Goal: Task Accomplishment & Management: Manage account settings

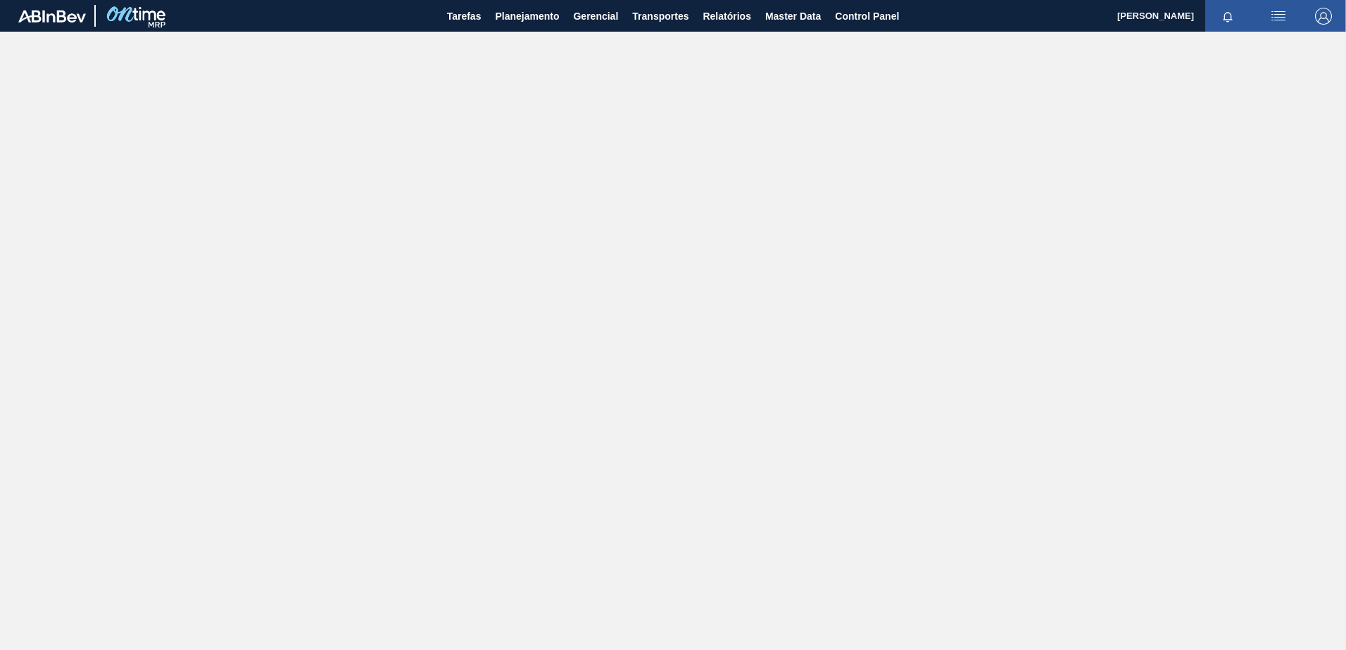
click at [1316, 12] on img "button" at bounding box center [1323, 16] width 17 height 17
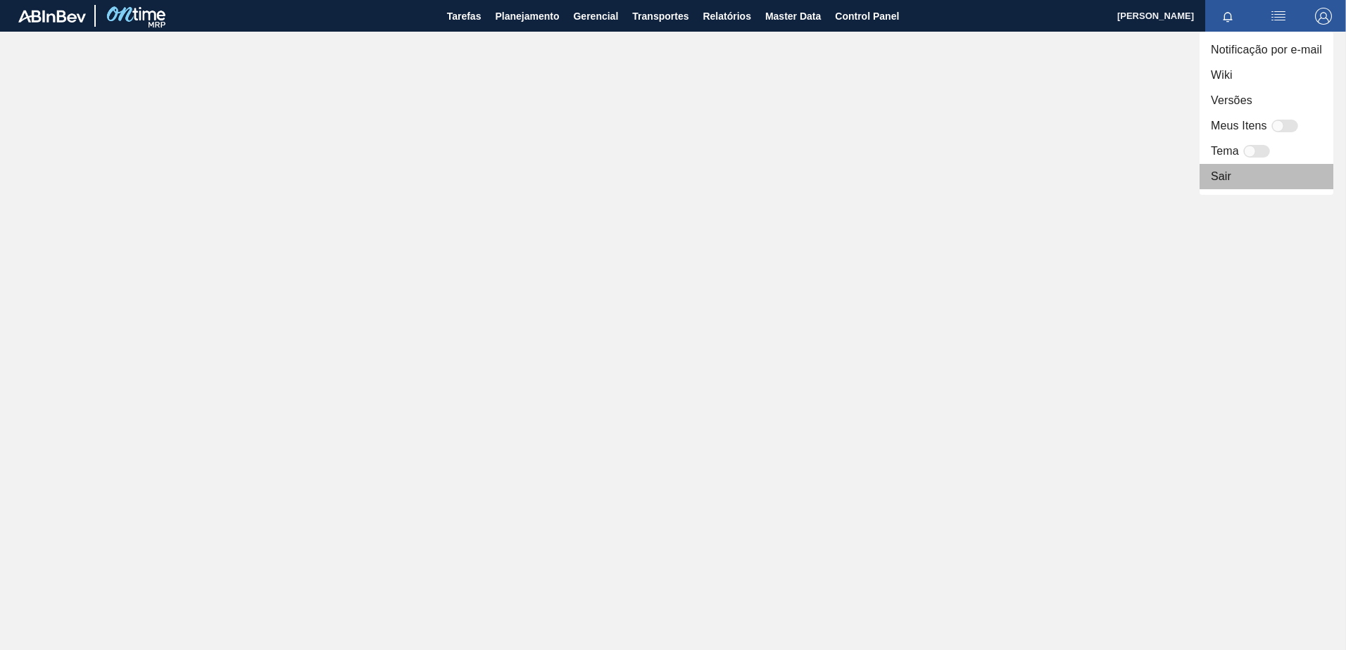
click at [1220, 180] on li "Sair" at bounding box center [1266, 176] width 134 height 25
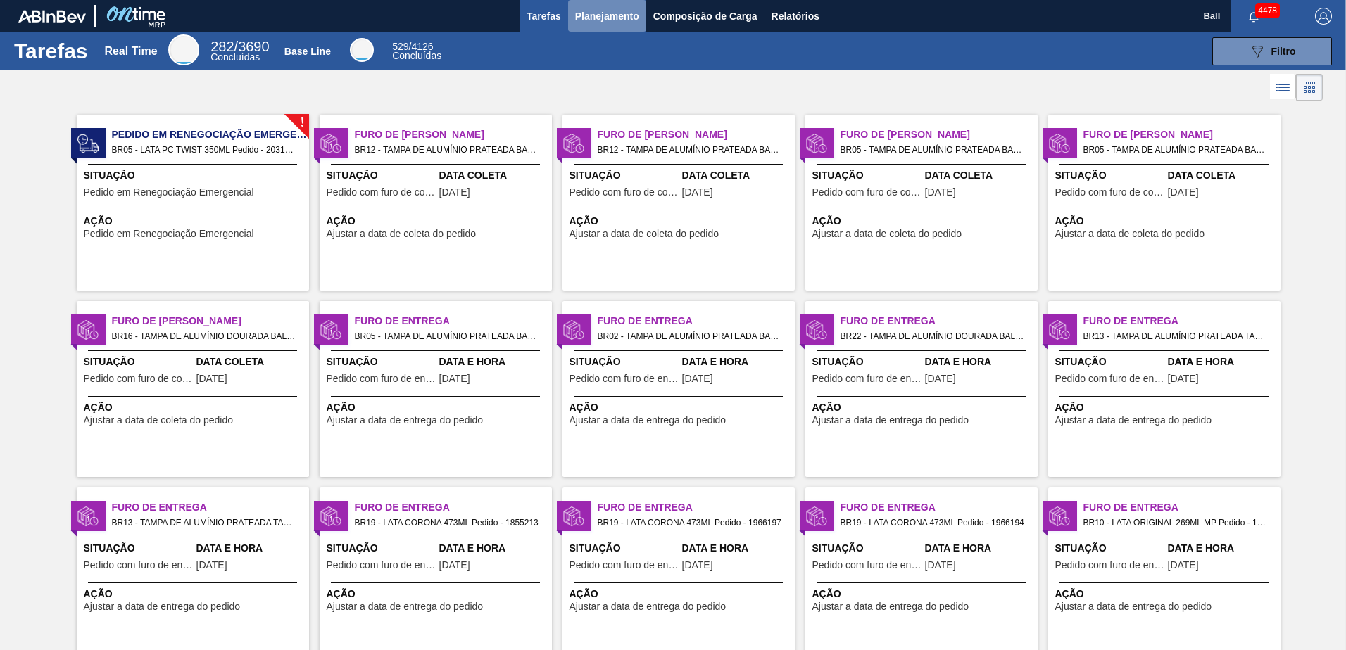
click at [629, 18] on span "Planejamento" at bounding box center [607, 16] width 64 height 17
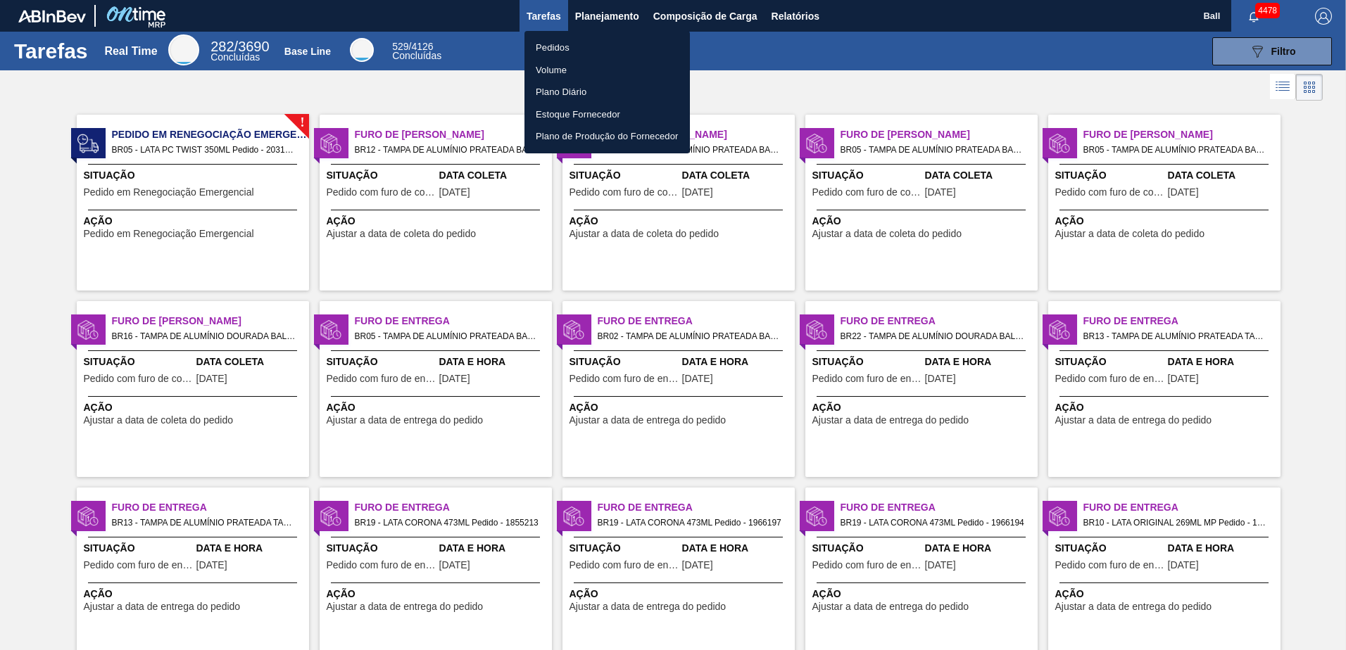
click at [550, 0] on body "Tarefas Planejamento Composição de Carga Relatórios Ball 4478 Marcar todas como…" at bounding box center [673, 0] width 1346 height 0
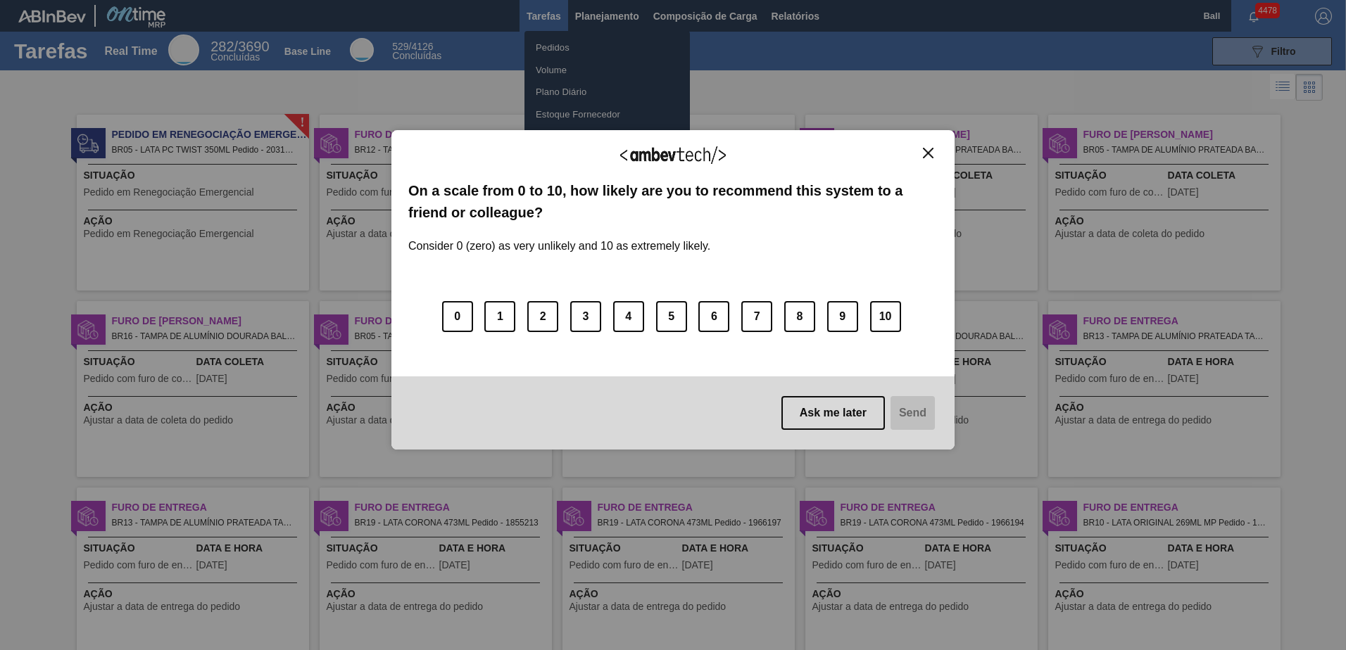
click at [946, 147] on div "We appreciate your feedback! On a scale from 0 to 10, how likely are you to rec…" at bounding box center [672, 290] width 563 height 320
click at [924, 158] on img "Close" at bounding box center [928, 153] width 11 height 11
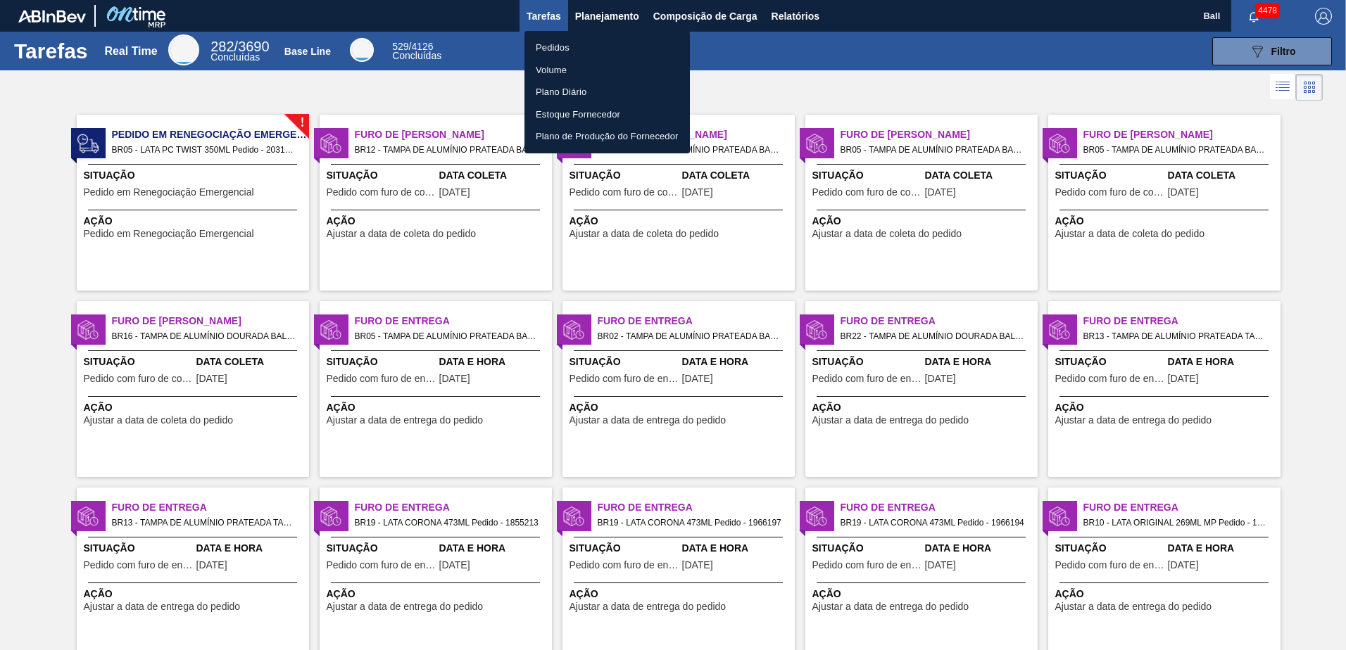
click at [558, 45] on li "Pedidos" at bounding box center [606, 48] width 165 height 23
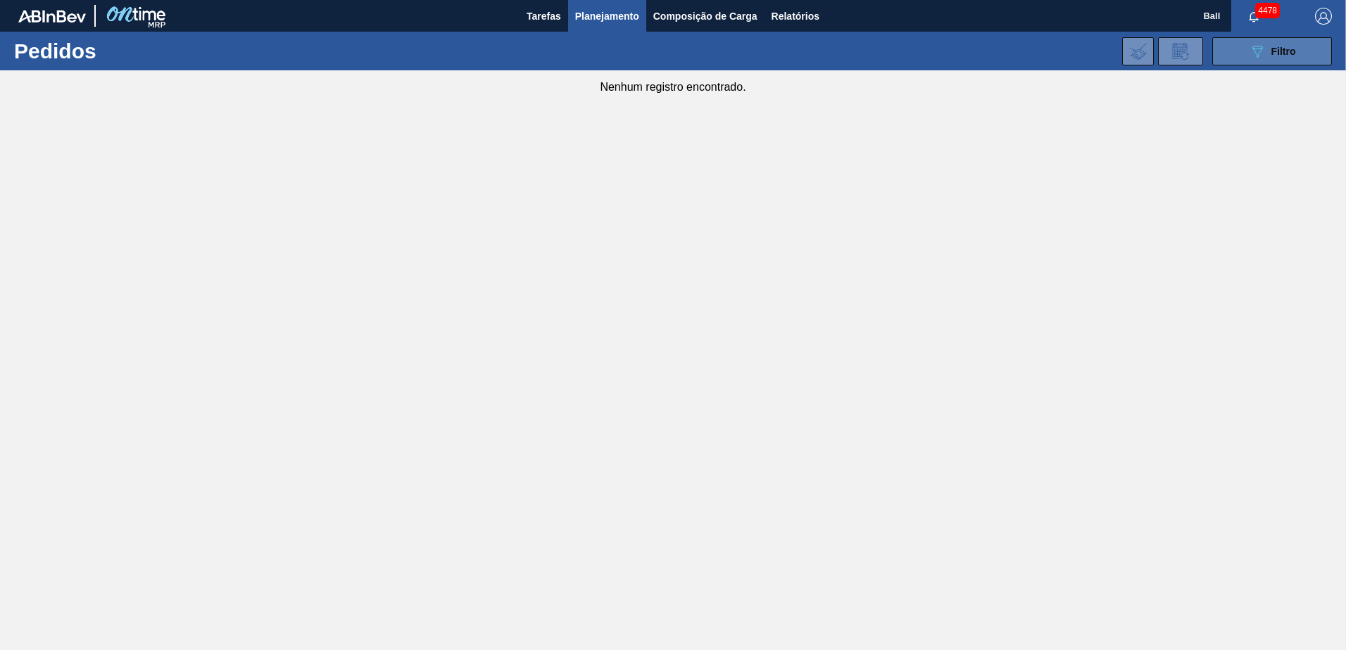
click at [1224, 45] on button "089F7B8B-B2A5-4AFE-B5C0-19BA573D28AC Filtro" at bounding box center [1272, 51] width 120 height 28
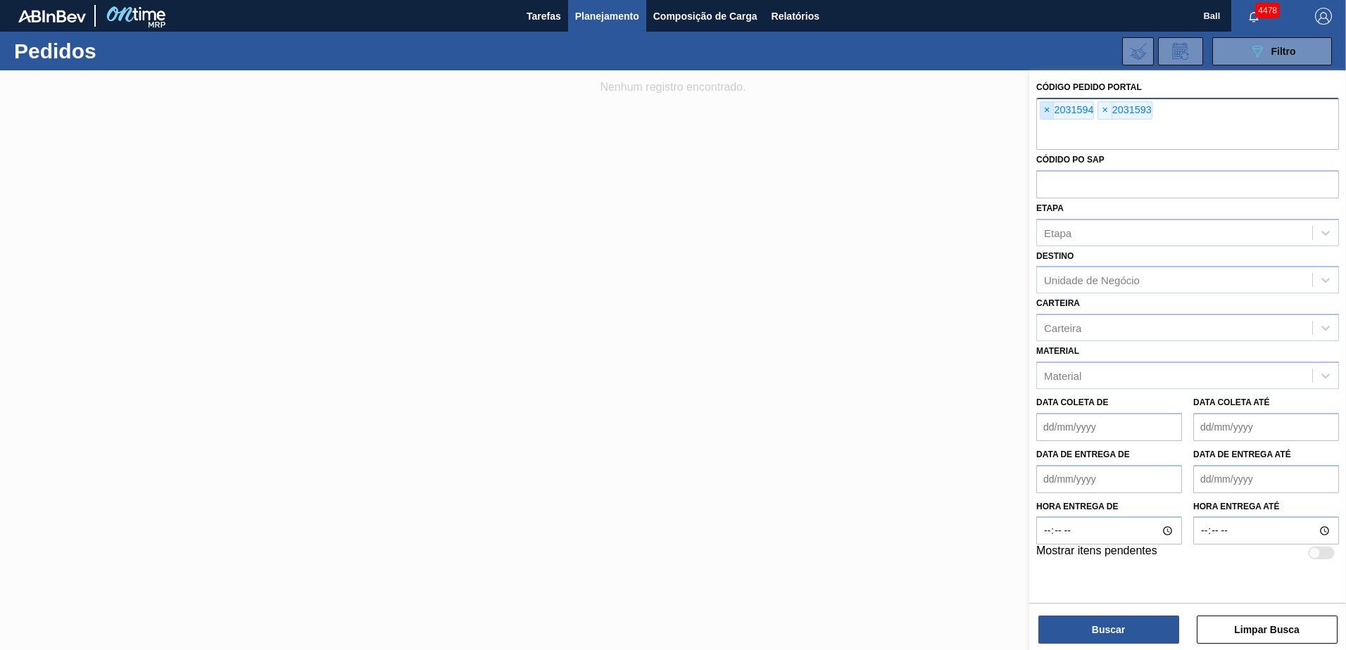
click at [1053, 112] on span "×" at bounding box center [1046, 110] width 13 height 17
click at [1046, 108] on span "×" at bounding box center [1046, 110] width 13 height 17
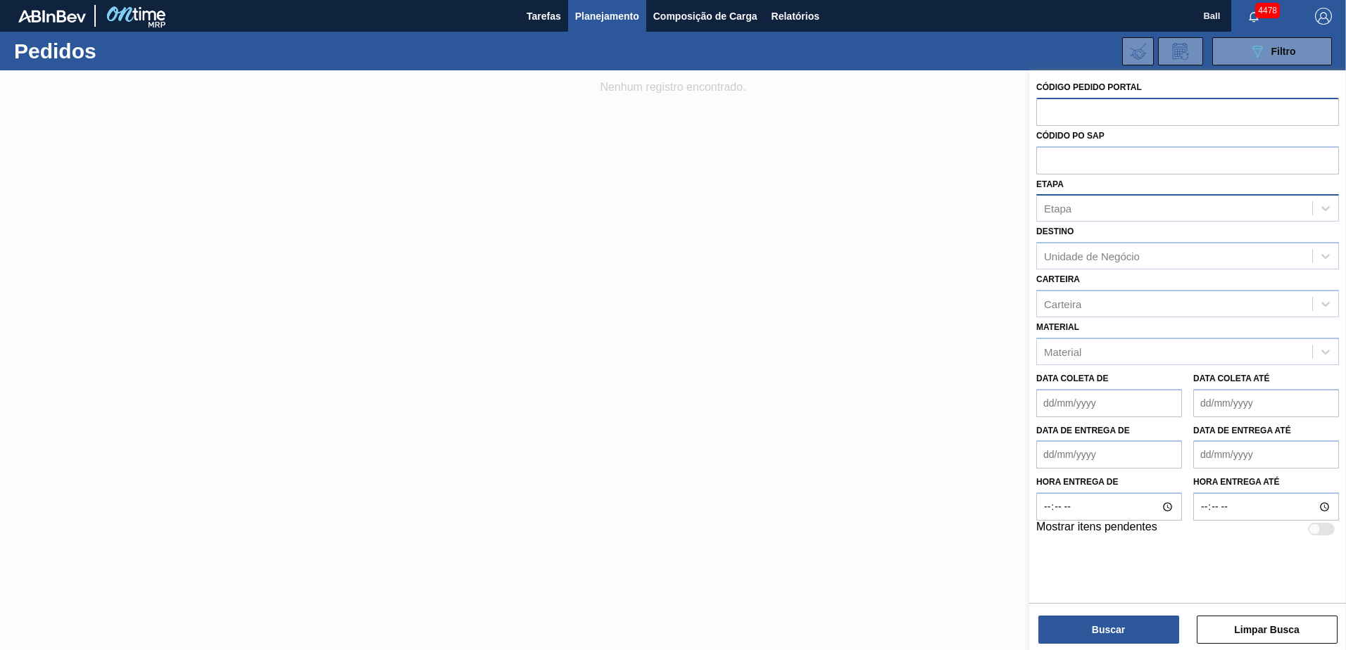
click at [1072, 209] on div "Etapa" at bounding box center [1174, 209] width 275 height 20
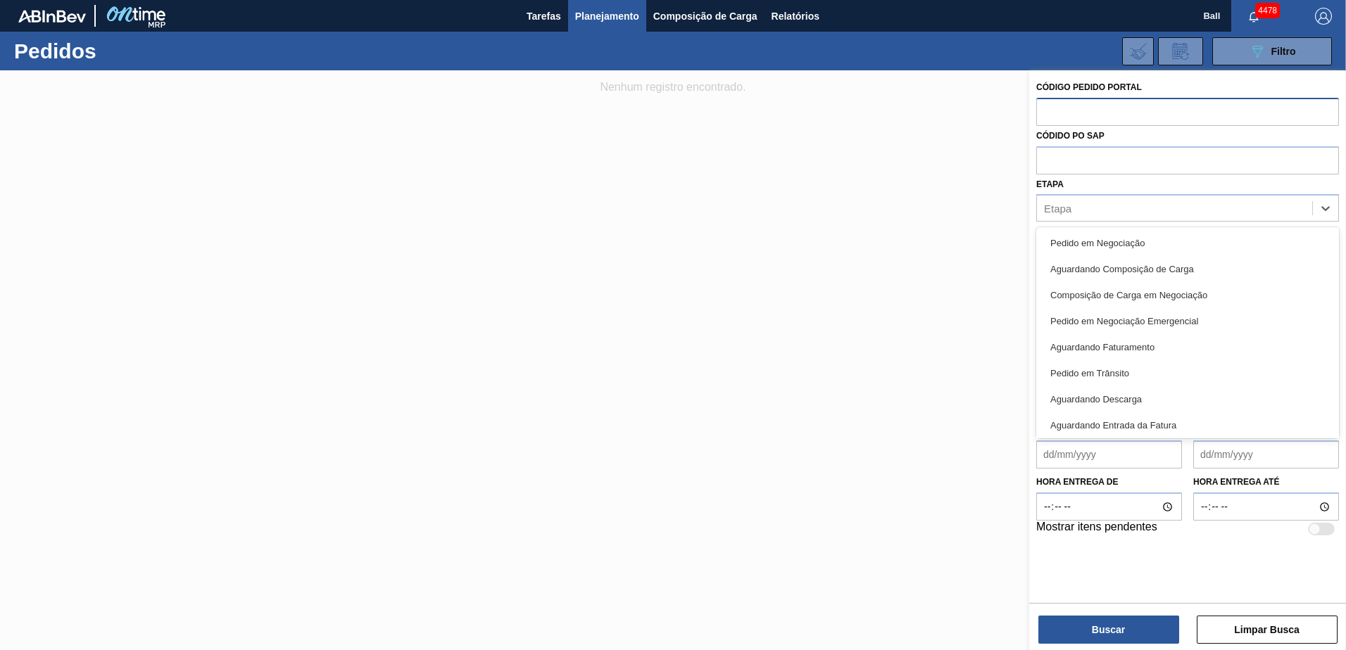
click at [1067, 185] on div "Etapa option Pedido em Negociação focused, 1 of 15. 15 results available. Use U…" at bounding box center [1187, 199] width 303 height 48
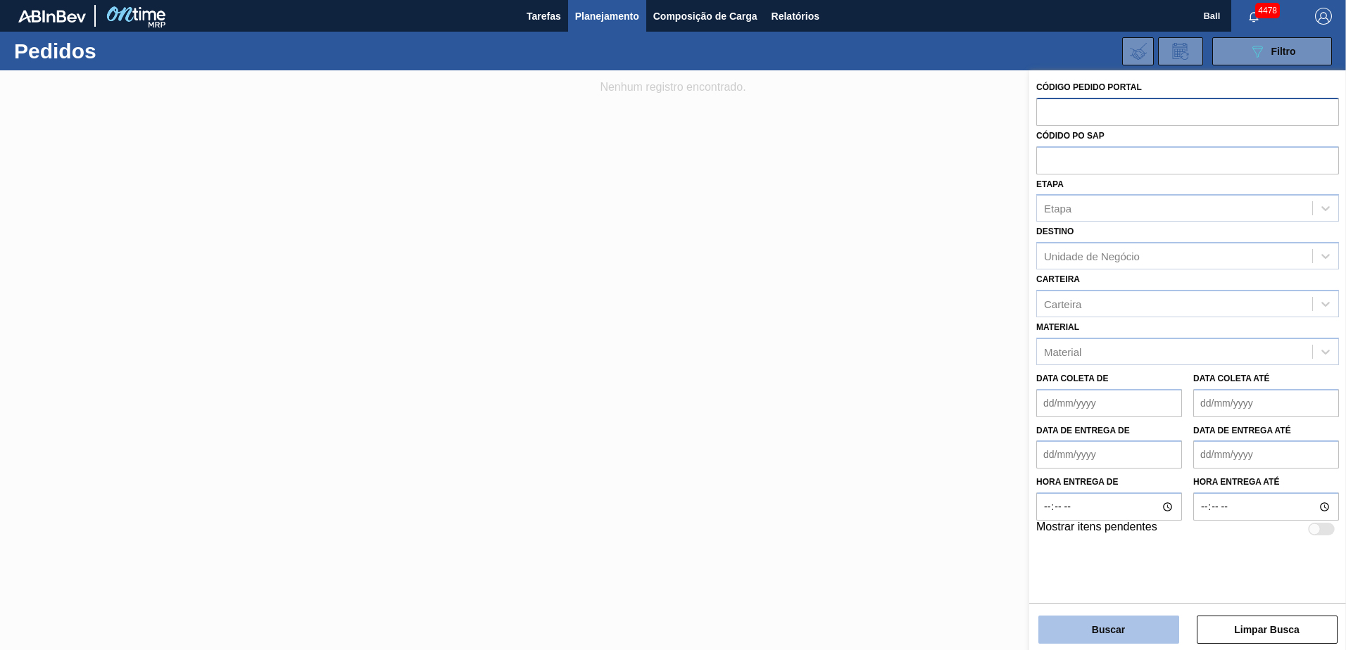
click at [1090, 625] on button "Buscar" at bounding box center [1108, 630] width 141 height 28
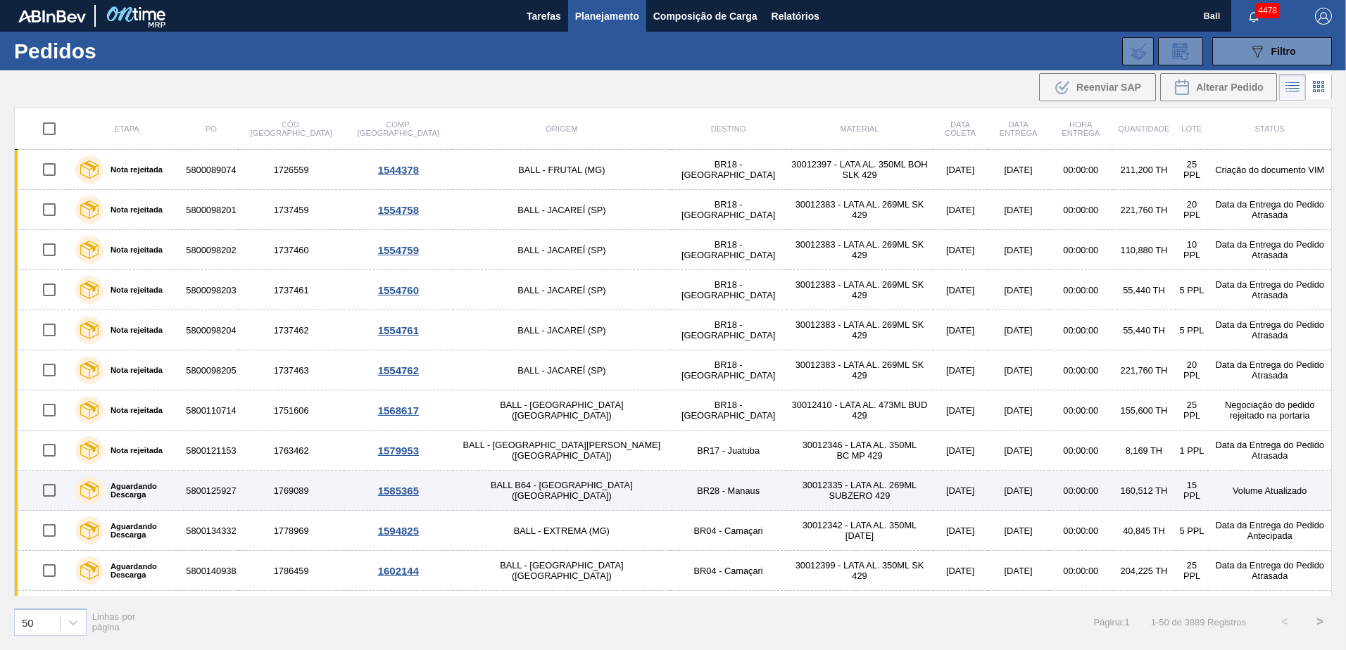
click at [45, 485] on input "checkbox" at bounding box center [49, 491] width 30 height 30
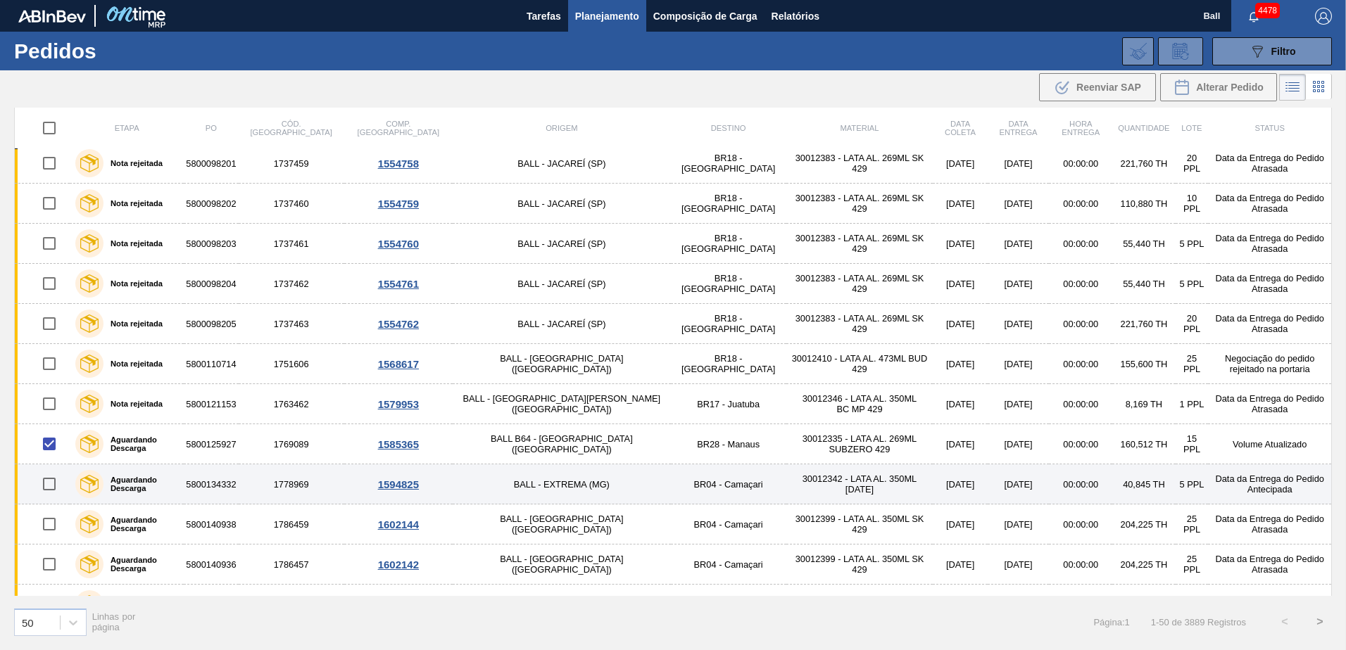
scroll to position [70, 0]
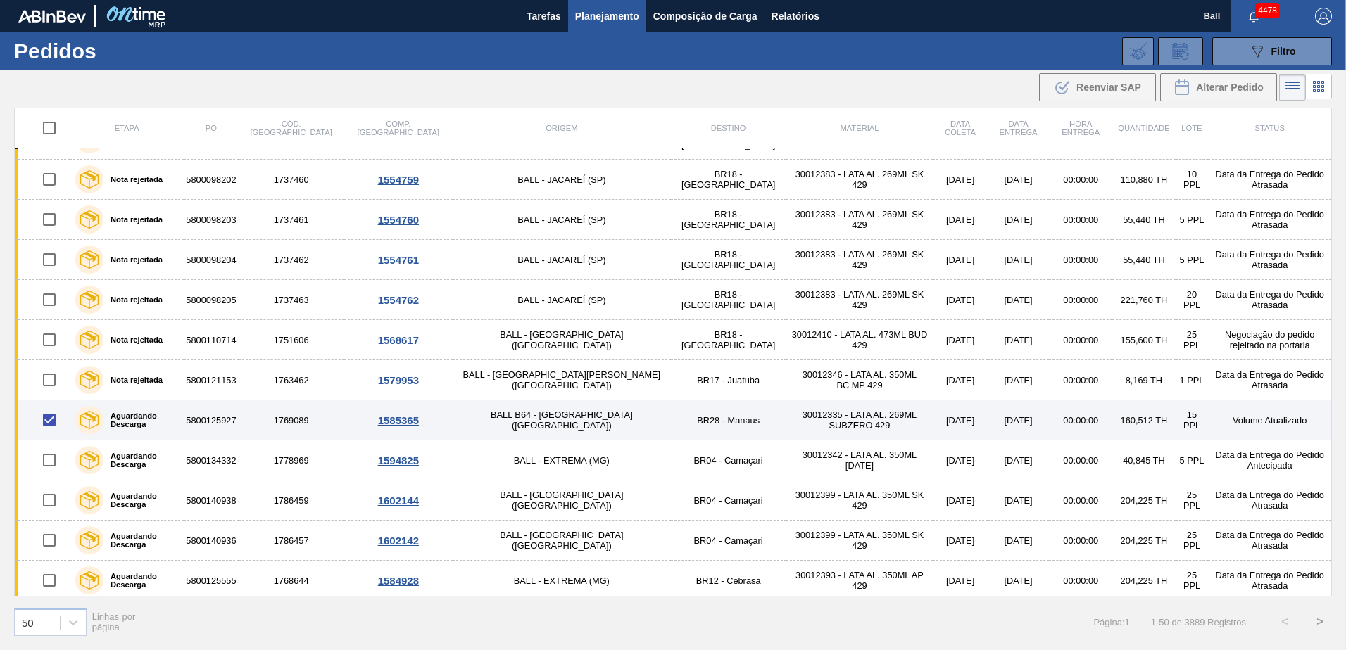
click at [51, 419] on input "checkbox" at bounding box center [49, 420] width 30 height 30
checkbox input "false"
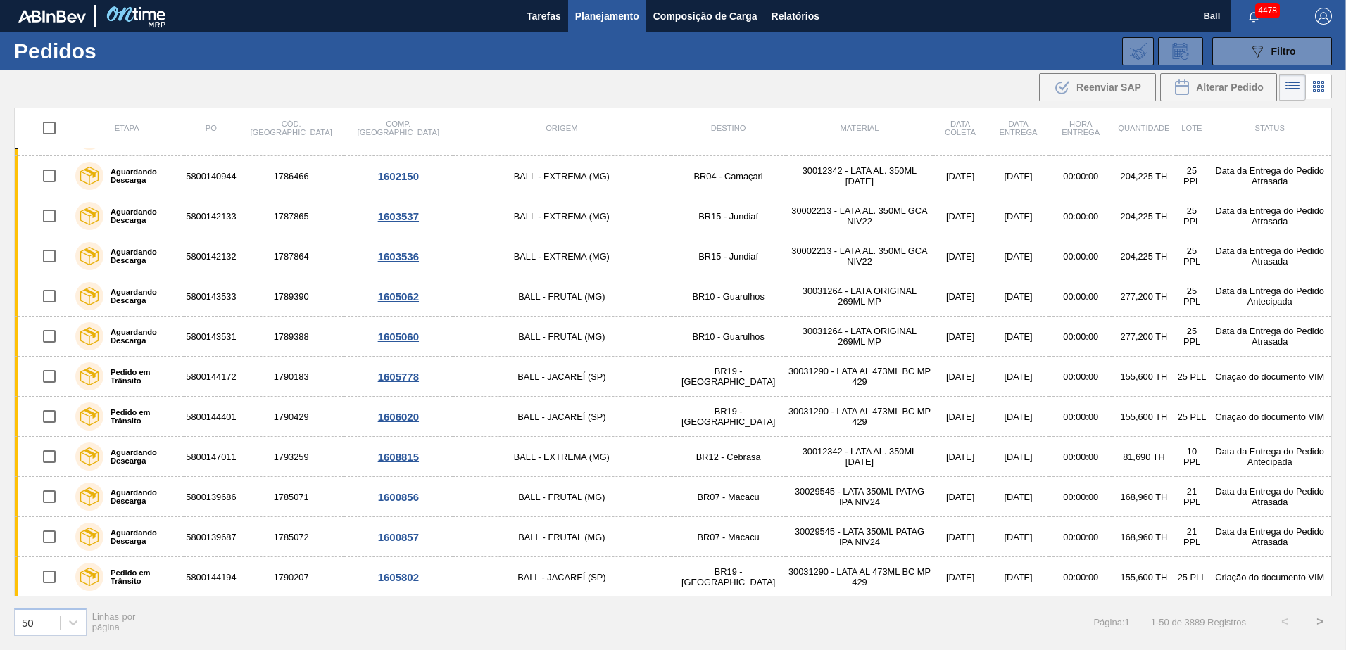
scroll to position [1560, 0]
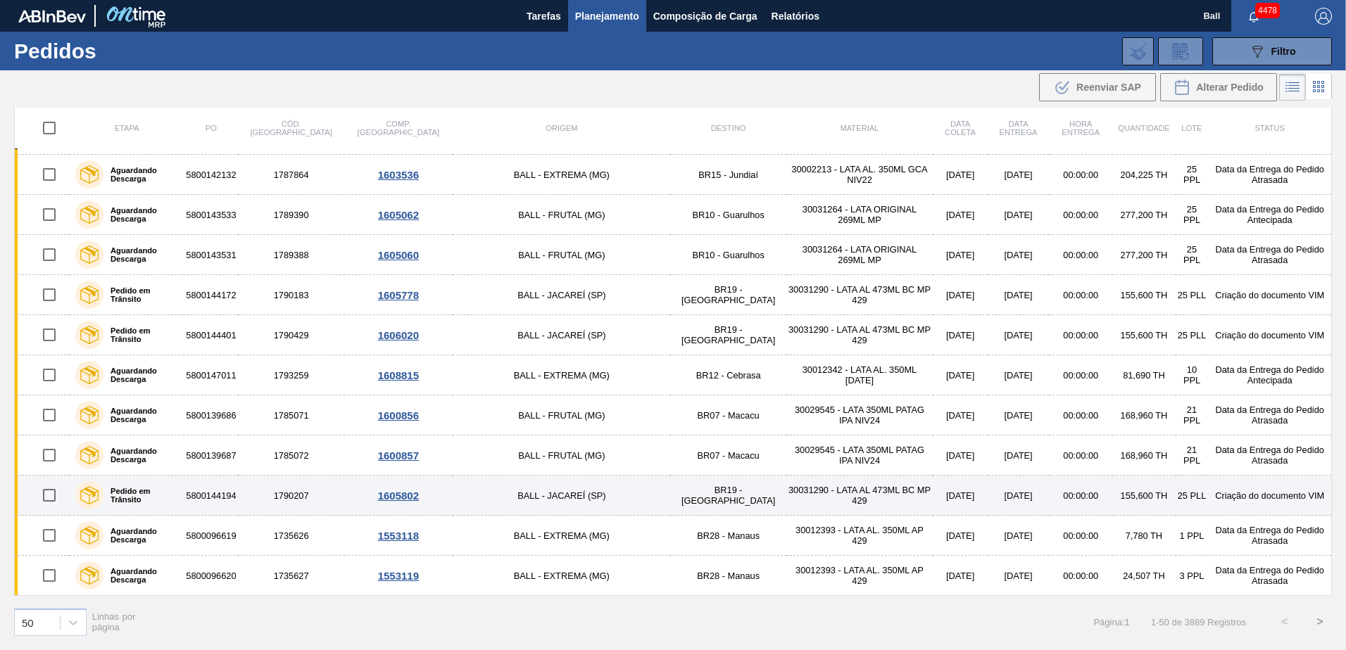
click at [49, 500] on input "checkbox" at bounding box center [49, 496] width 30 height 30
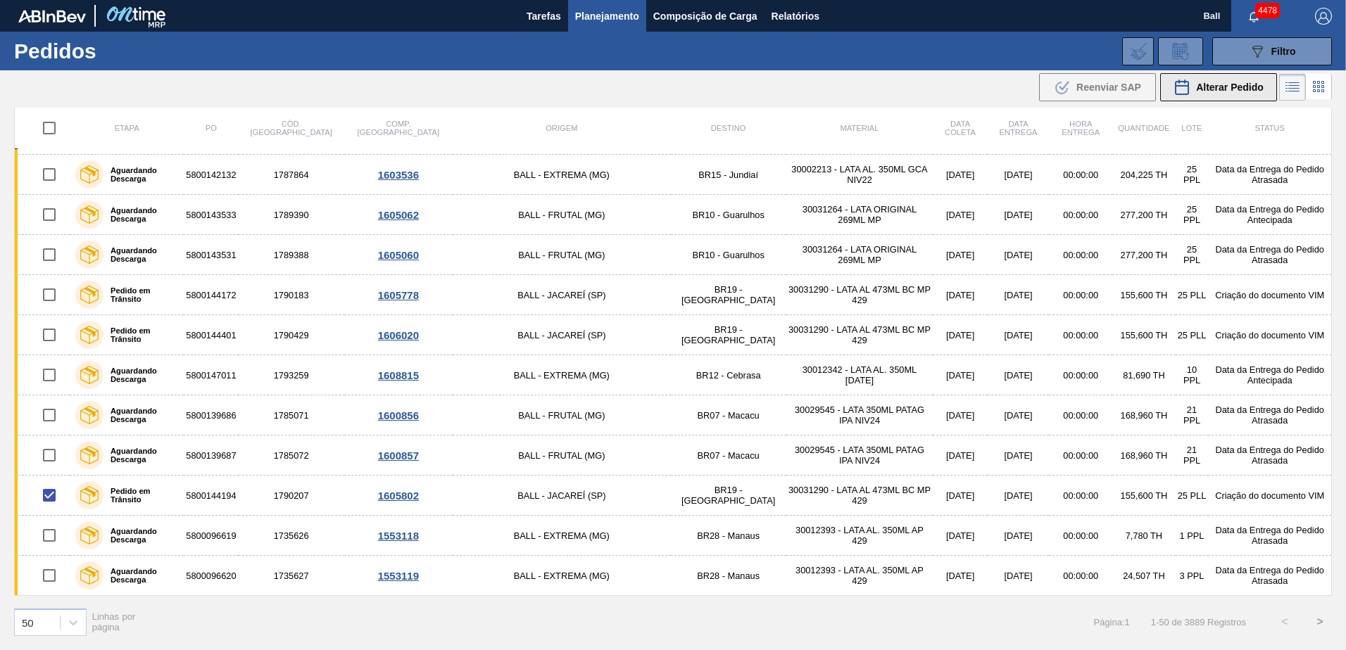
click at [1227, 95] on div "Alterar Pedido" at bounding box center [1218, 87] width 90 height 17
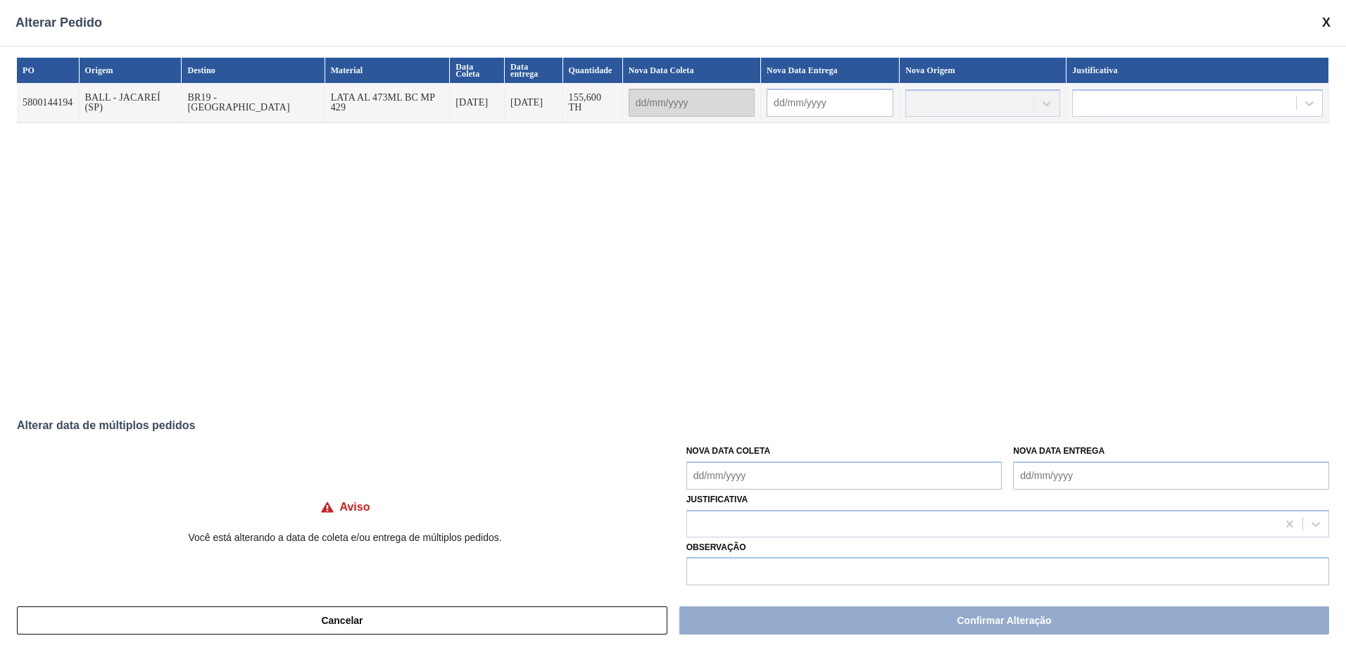
click at [999, 102] on div at bounding box center [982, 102] width 155 height 27
click at [987, 103] on div at bounding box center [982, 102] width 155 height 27
click at [1331, 18] on div "Alterar Pedido" at bounding box center [673, 23] width 1346 height 46
click at [1328, 18] on span at bounding box center [1326, 22] width 8 height 15
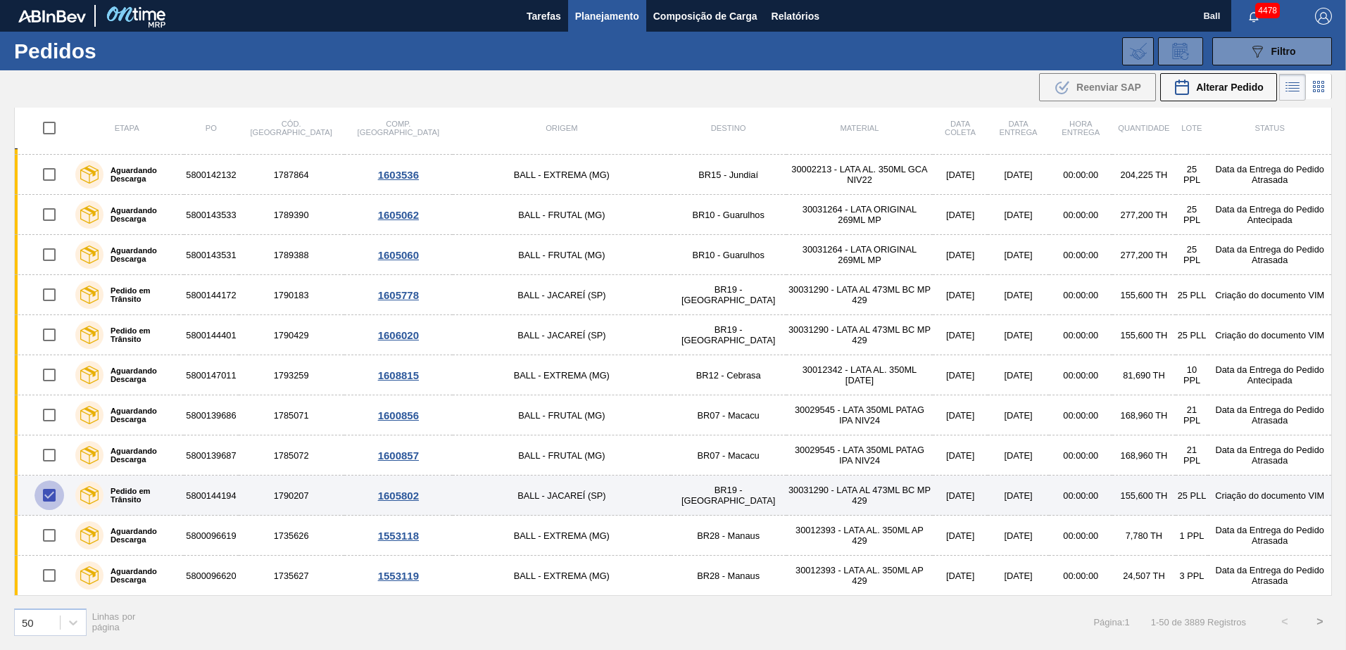
click at [44, 498] on input "checkbox" at bounding box center [49, 496] width 30 height 30
checkbox input "false"
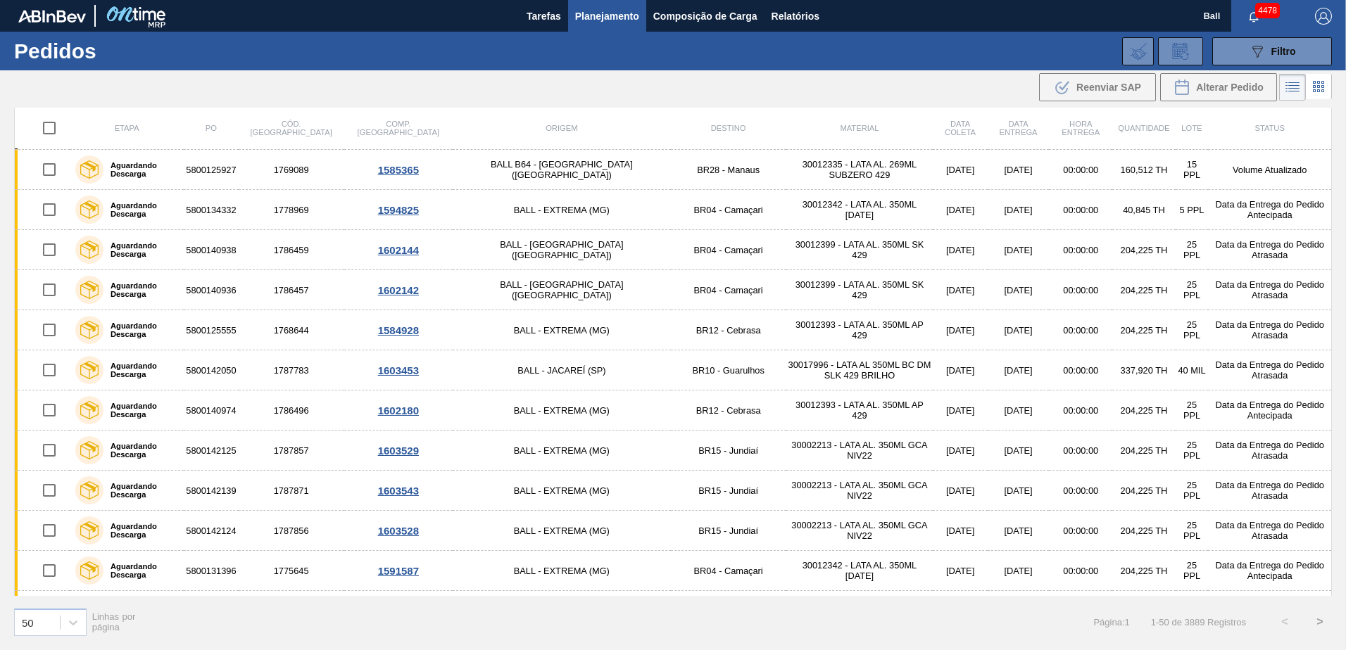
scroll to position [222, 0]
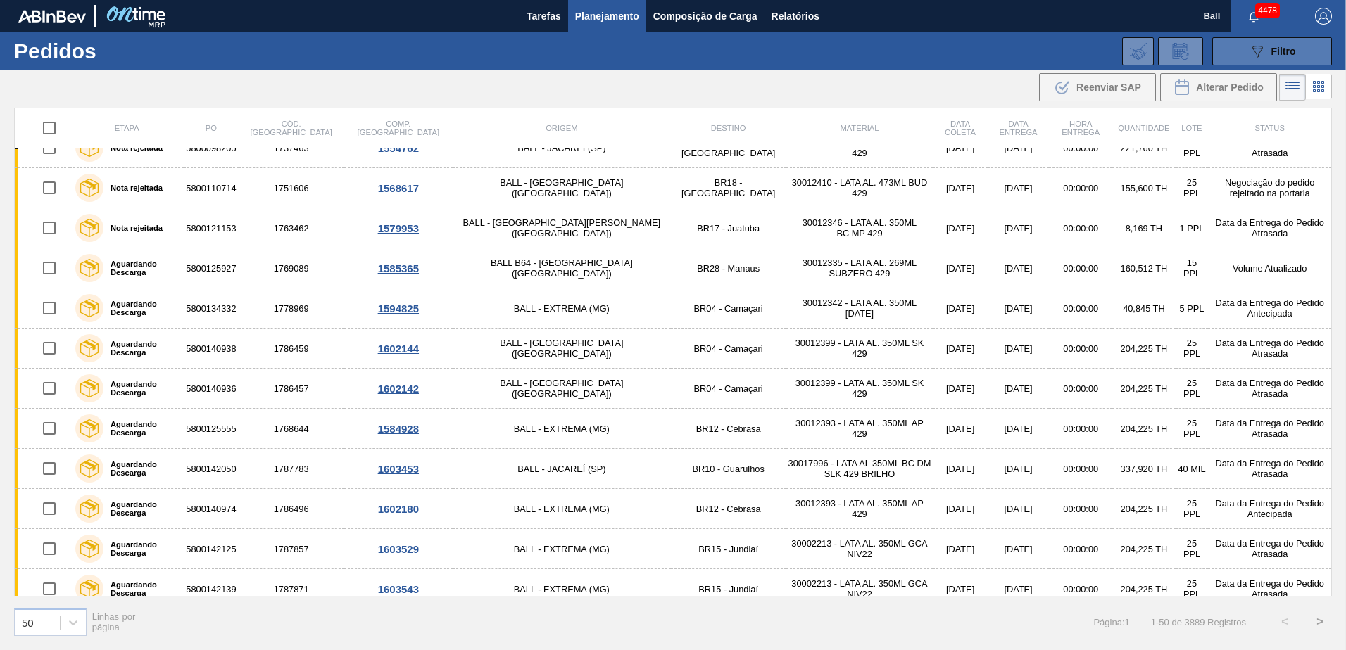
click at [1322, 46] on button "089F7B8B-B2A5-4AFE-B5C0-19BA573D28AC Filtro" at bounding box center [1272, 51] width 120 height 28
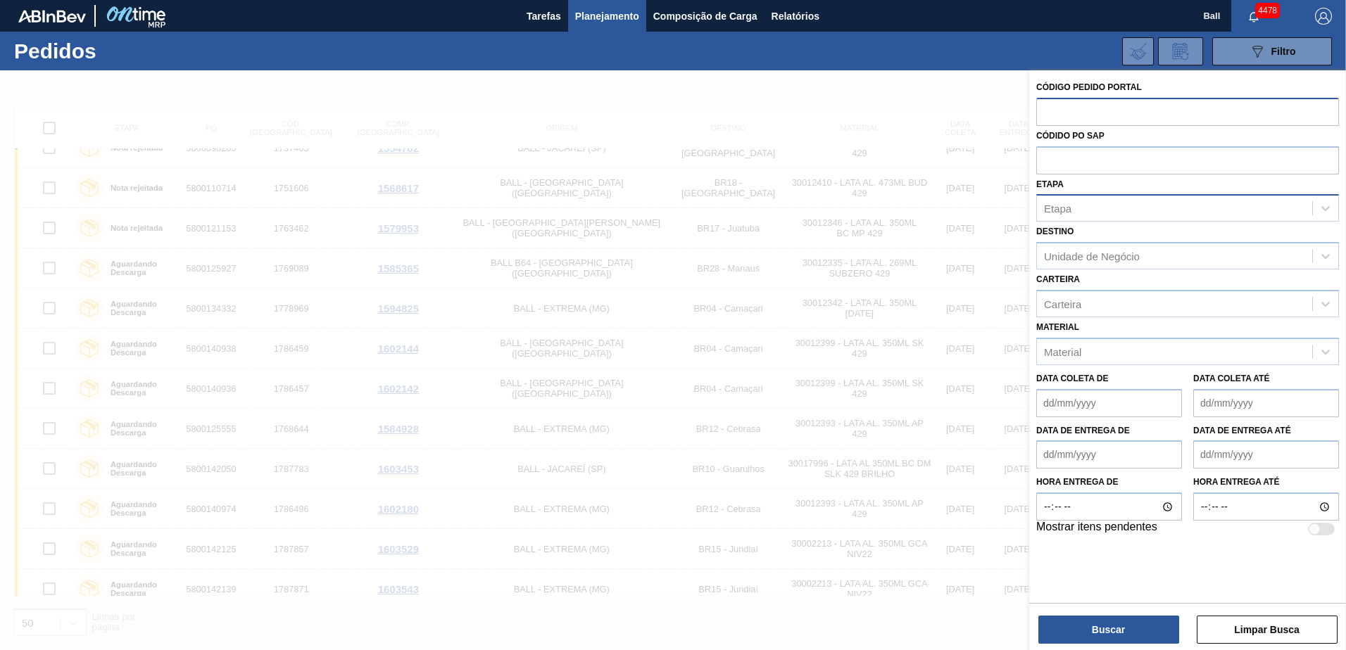
click at [1069, 206] on div "Etapa" at bounding box center [1057, 209] width 27 height 12
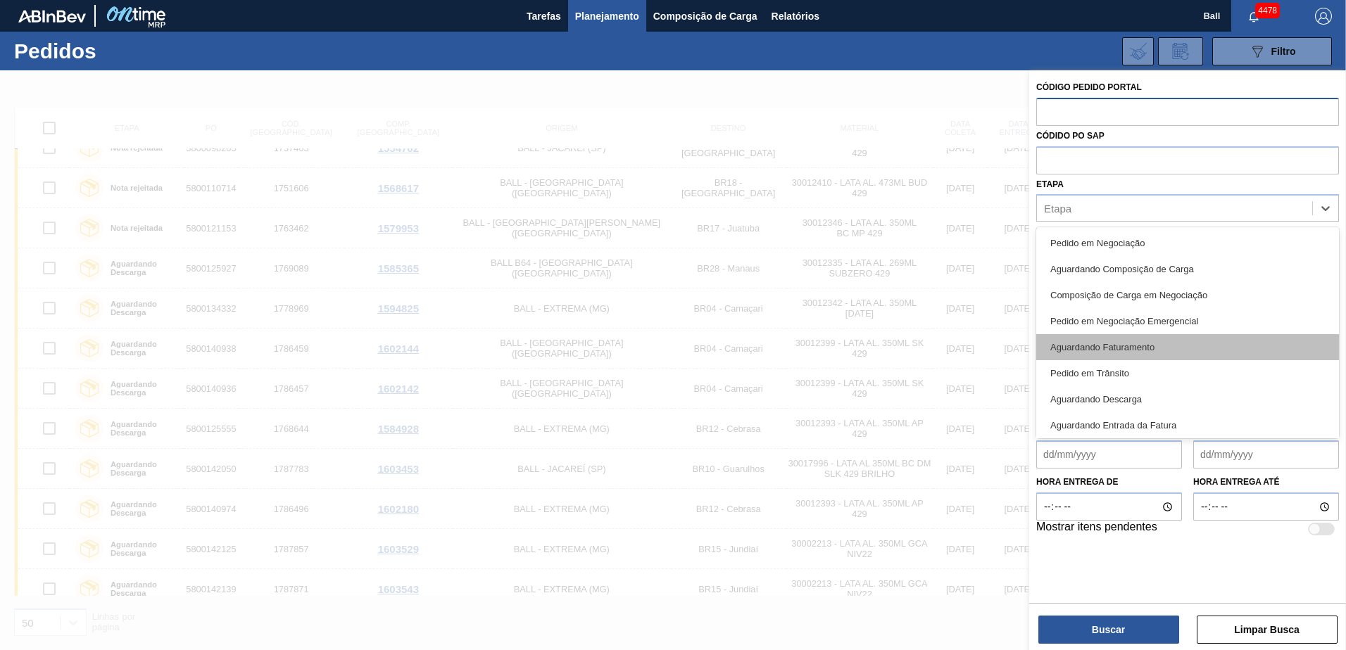
click at [1113, 350] on div "Aguardando Faturamento" at bounding box center [1187, 347] width 303 height 26
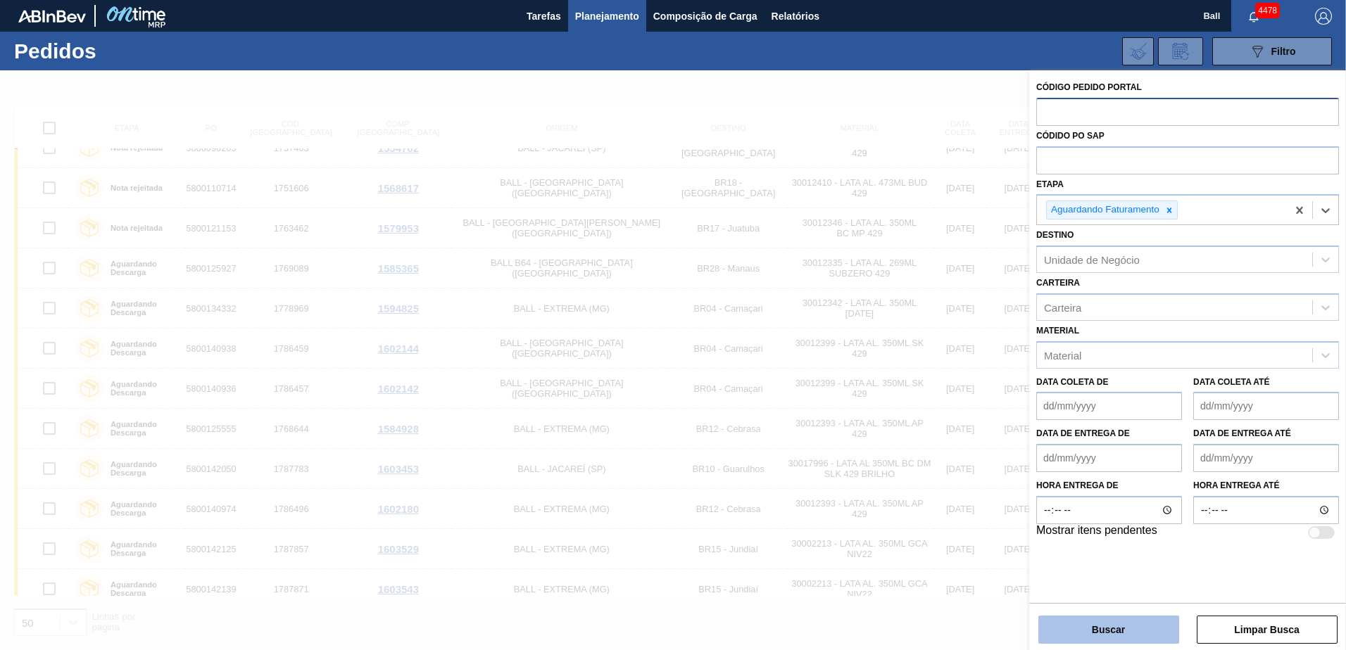
click at [1081, 628] on button "Buscar" at bounding box center [1108, 630] width 141 height 28
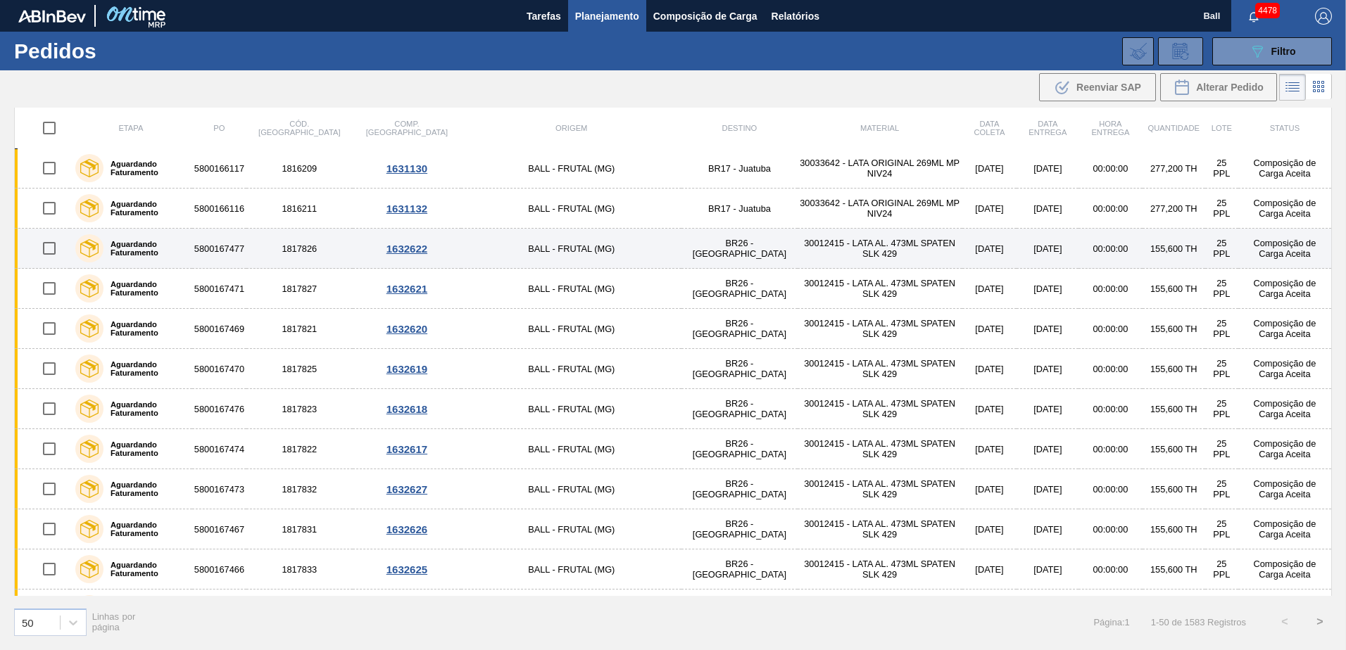
scroll to position [0, 0]
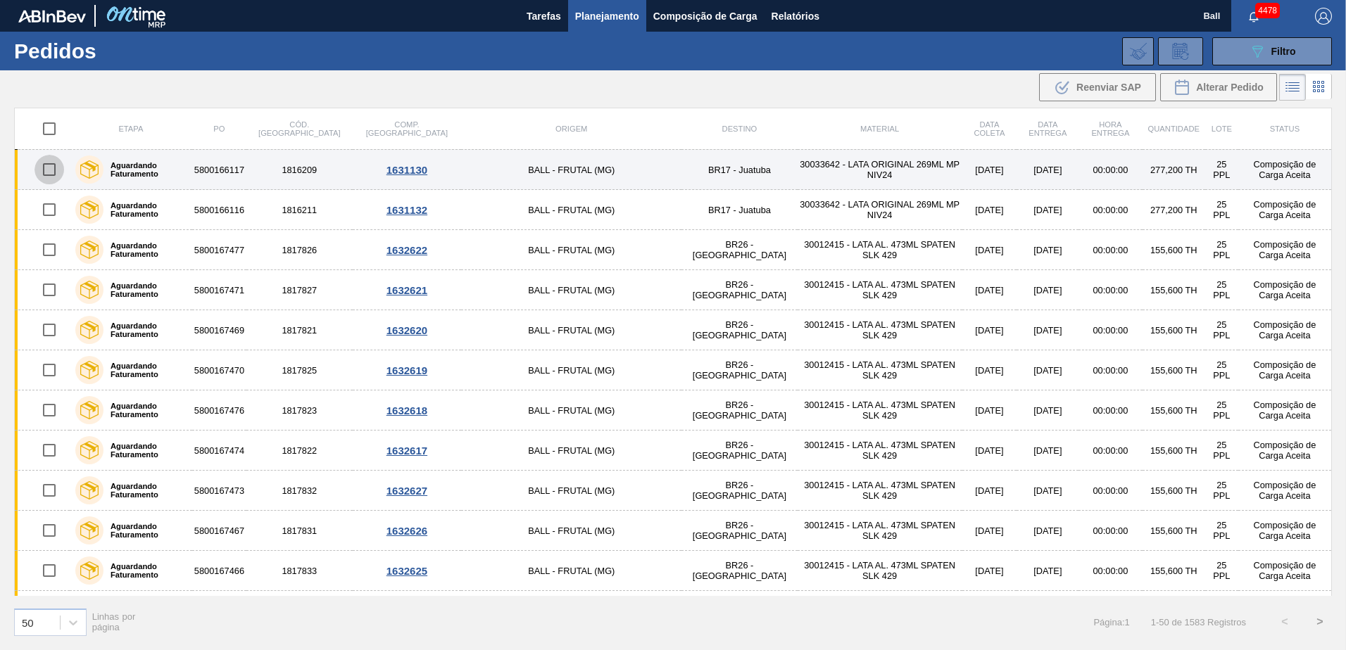
click at [53, 163] on input "checkbox" at bounding box center [49, 170] width 30 height 30
checkbox input "true"
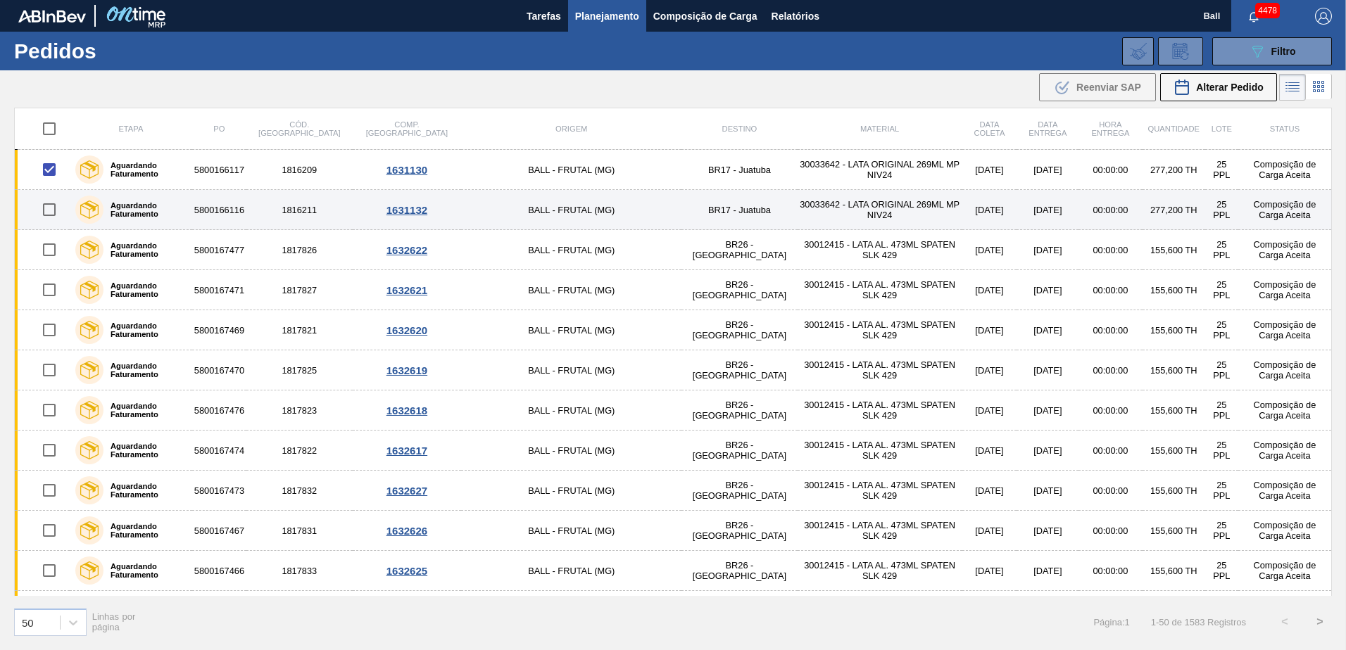
click at [49, 210] on input "checkbox" at bounding box center [49, 210] width 30 height 30
checkbox input "true"
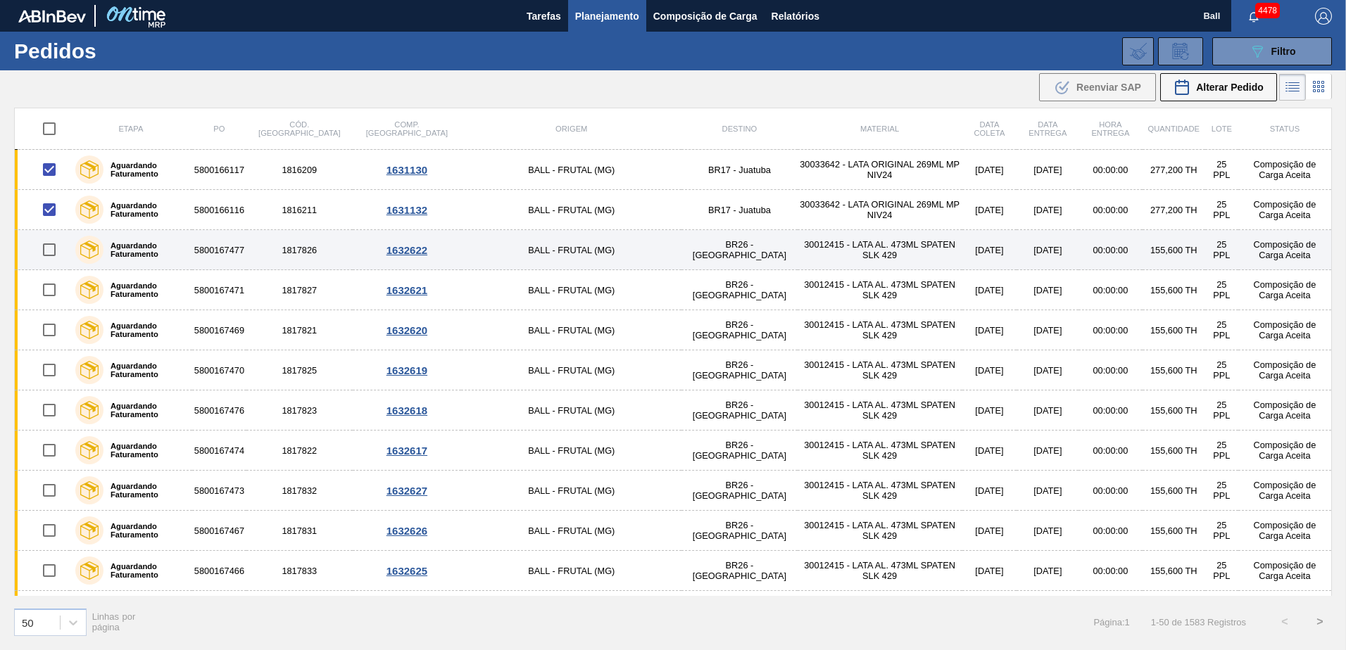
click at [49, 261] on input "checkbox" at bounding box center [49, 250] width 30 height 30
checkbox input "true"
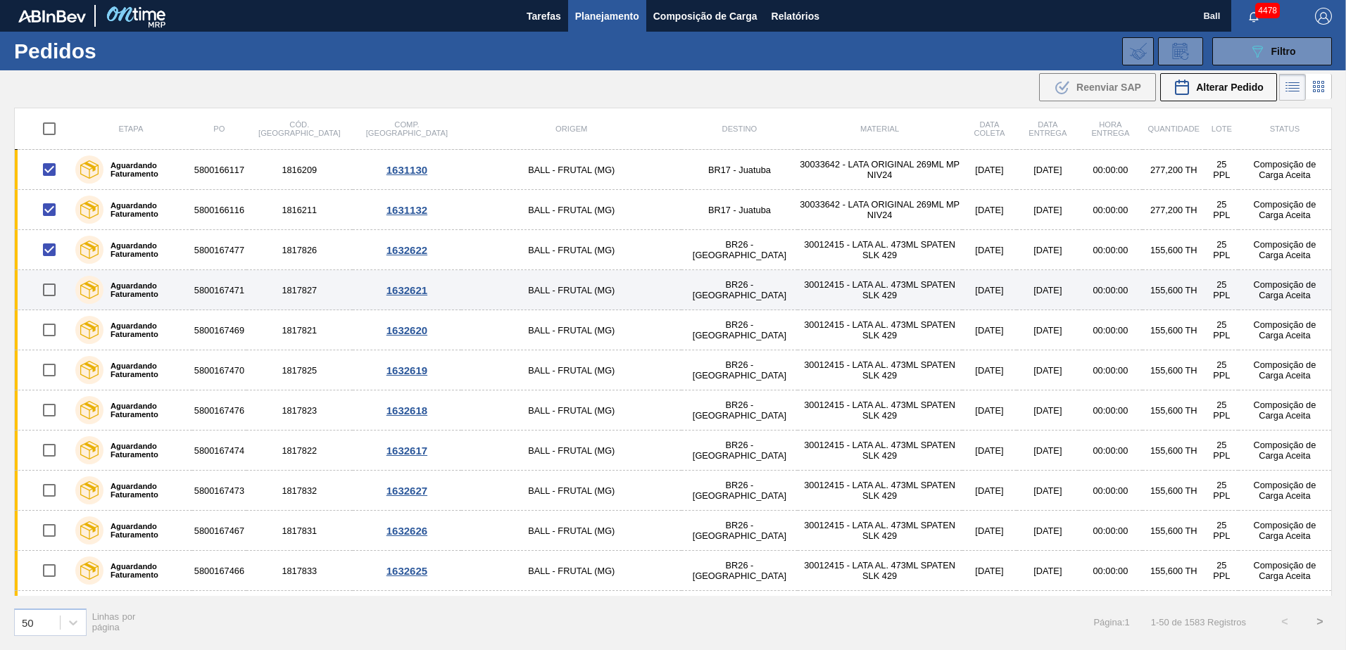
click at [53, 281] on input "checkbox" at bounding box center [49, 290] width 30 height 30
checkbox input "true"
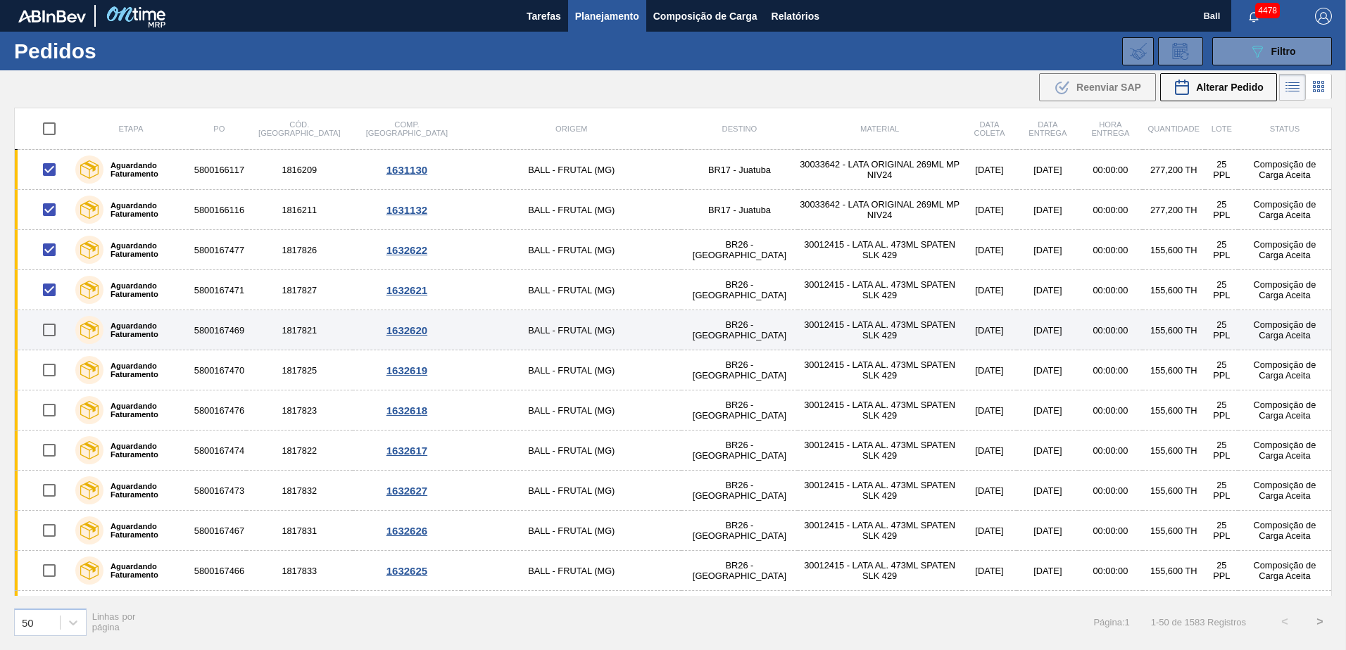
click at [51, 332] on input "checkbox" at bounding box center [49, 330] width 30 height 30
checkbox input "true"
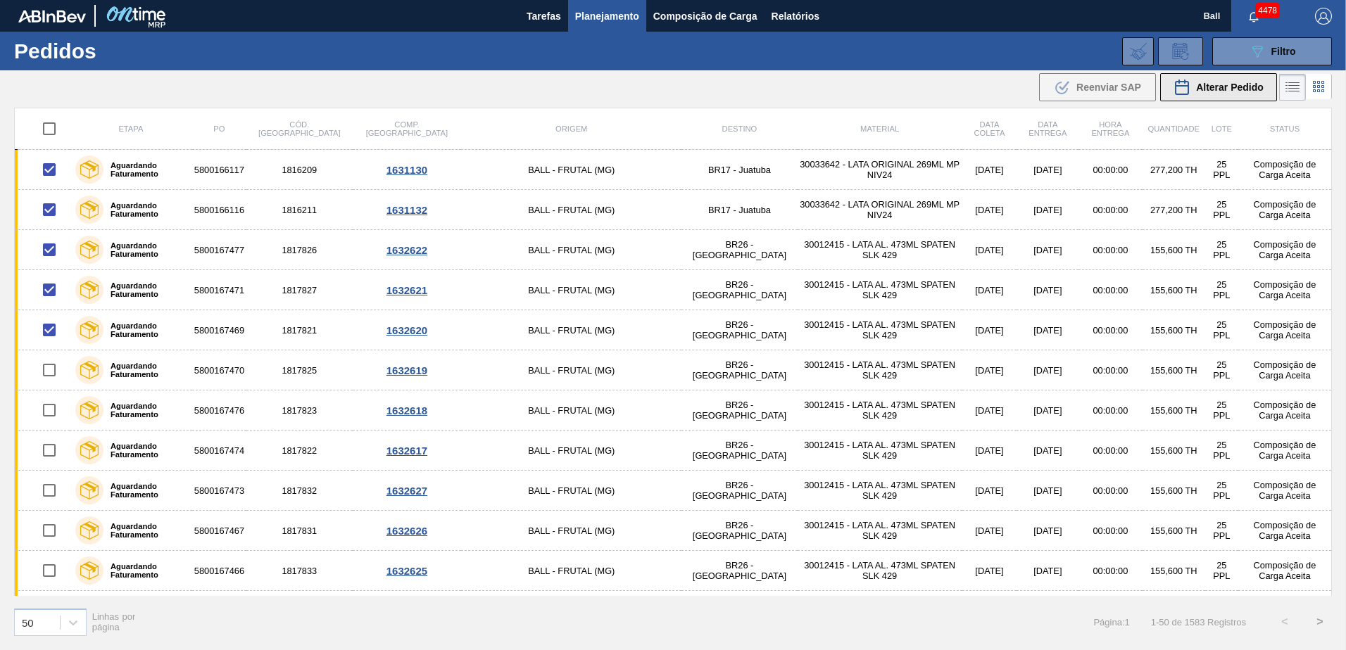
click at [1208, 84] on span "Alterar Pedido" at bounding box center [1230, 87] width 68 height 11
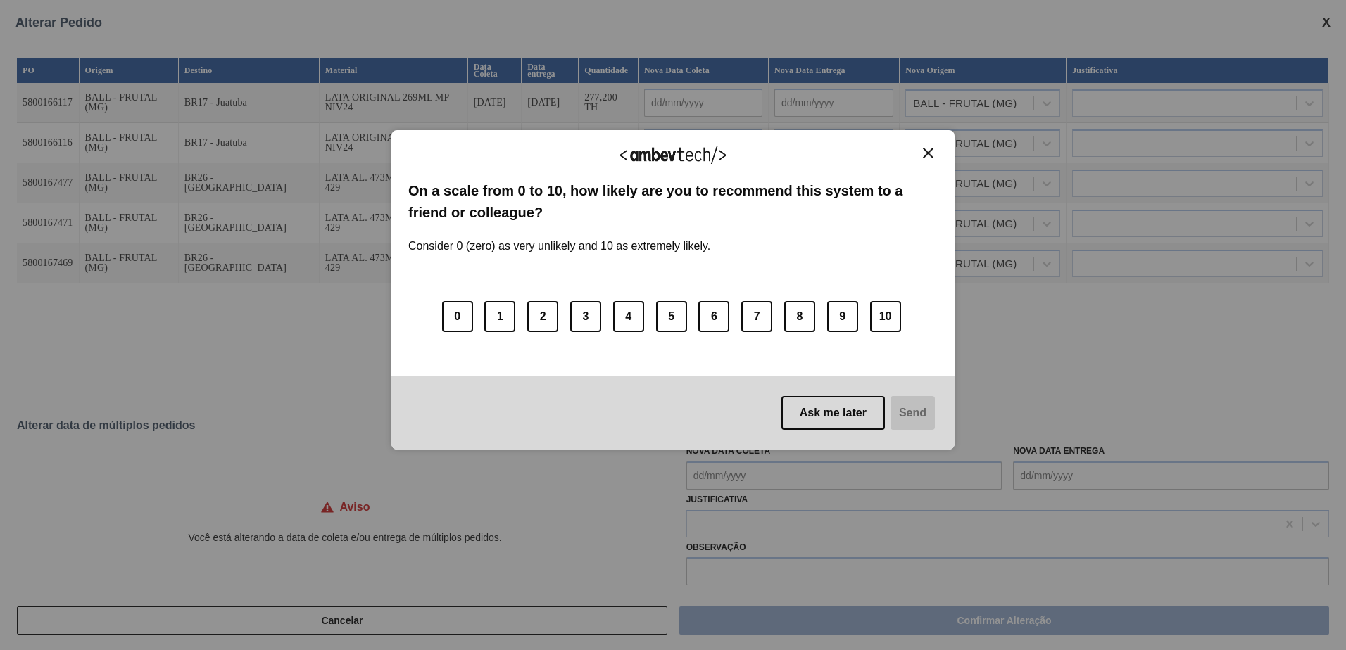
click at [928, 158] on button "Close" at bounding box center [928, 153] width 19 height 12
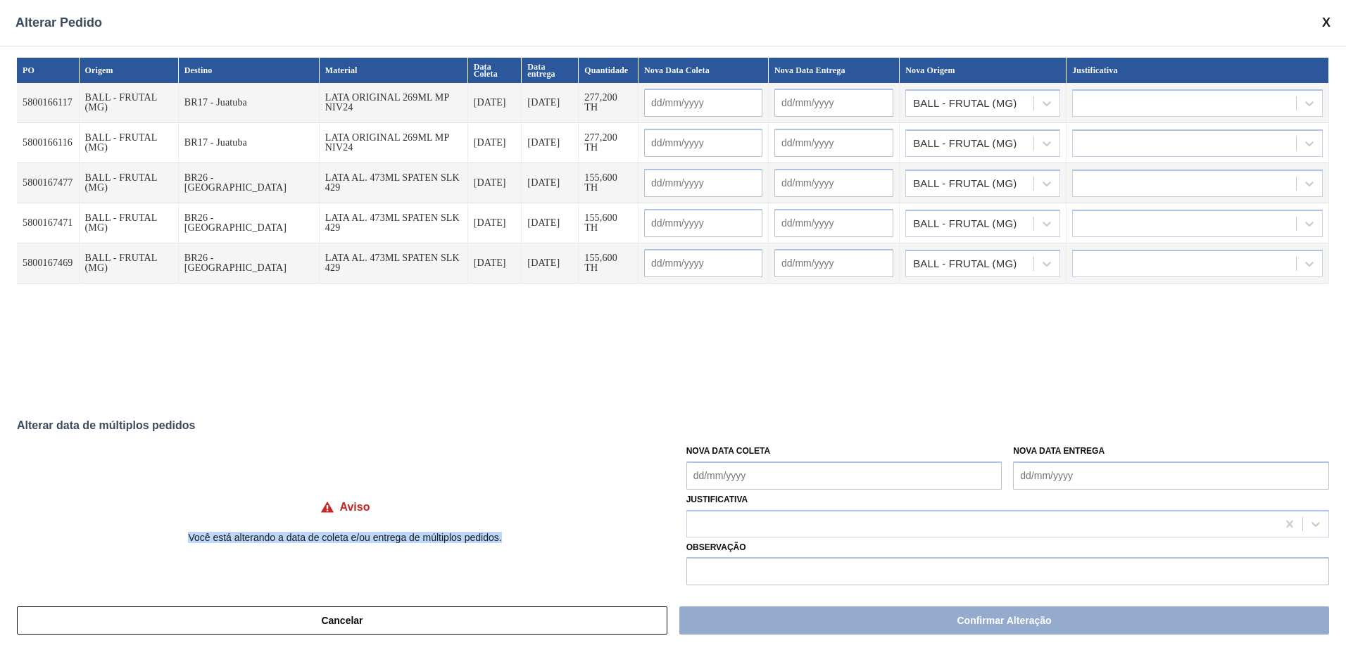
drag, startPoint x: 513, startPoint y: 538, endPoint x: 177, endPoint y: 548, distance: 335.9
click at [177, 548] on div "Aviso Você está alterando a data de coleta e/ou entrega de múltiplos pedidos." at bounding box center [345, 509] width 656 height 89
copy p "Você está alterando a data de coleta e/ou entrega de múltiplos pedidos."
